Goal: Communication & Community: Ask a question

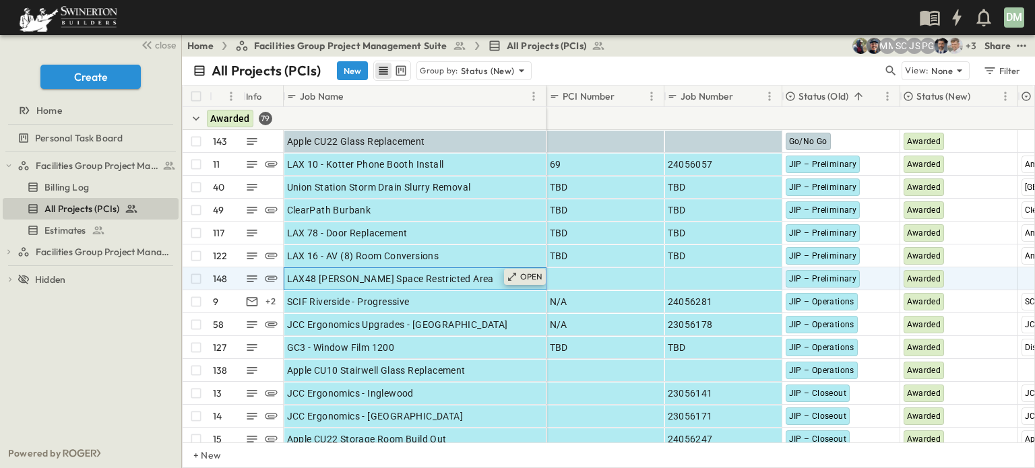
click at [518, 277] on icon at bounding box center [512, 277] width 11 height 11
